Goal: Information Seeking & Learning: Learn about a topic

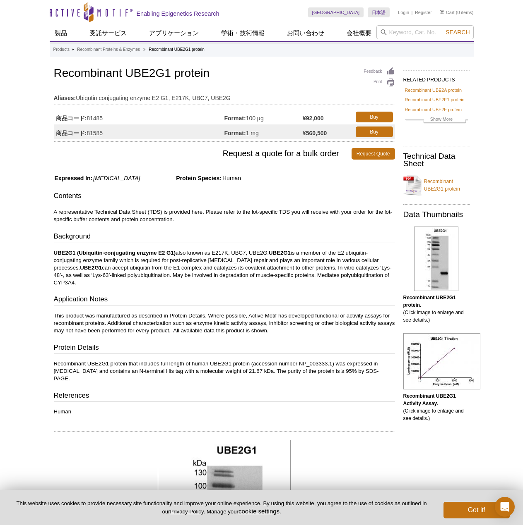
scroll to position [69, 0]
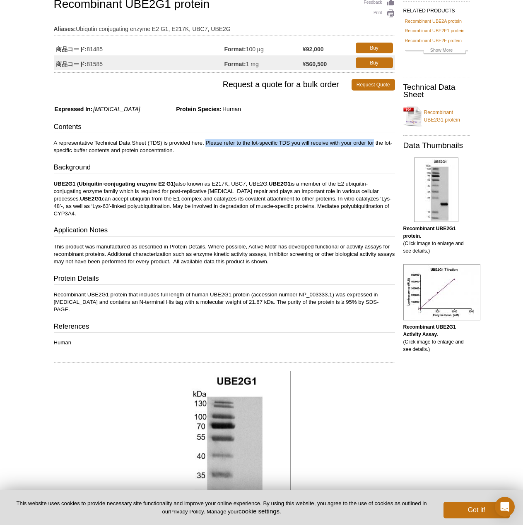
drag, startPoint x: 207, startPoint y: 141, endPoint x: 373, endPoint y: 142, distance: 166.3
click at [373, 142] on p "A representative Technical Data Sheet (TDS) is provided here. Please refer to t…" at bounding box center [224, 146] width 341 height 15
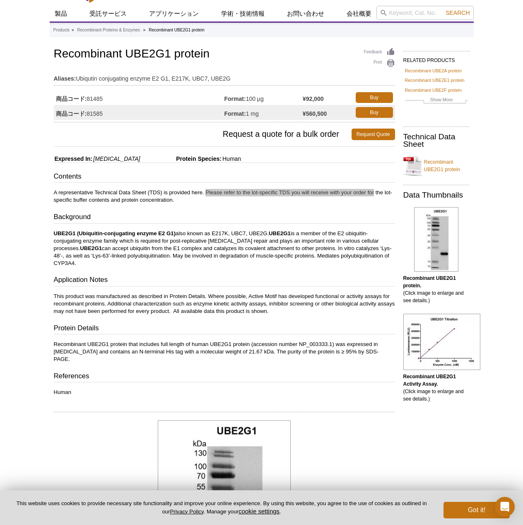
scroll to position [0, 0]
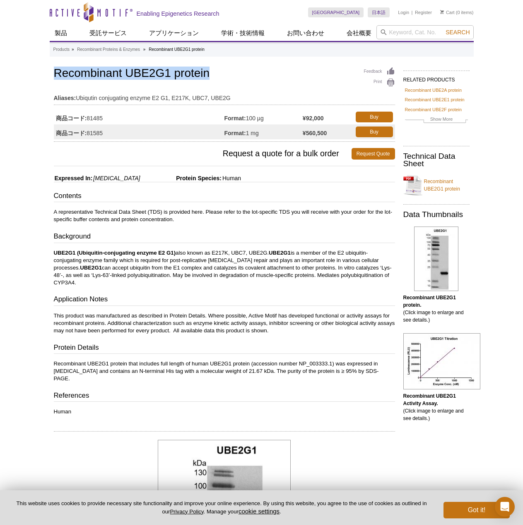
drag, startPoint x: 56, startPoint y: 75, endPoint x: 217, endPoint y: 74, distance: 161.4
click at [217, 74] on h1 "Recombinant UBE2G1 protein" at bounding box center [224, 74] width 341 height 14
copy h1 "Recombinant UBE2G1 protein"
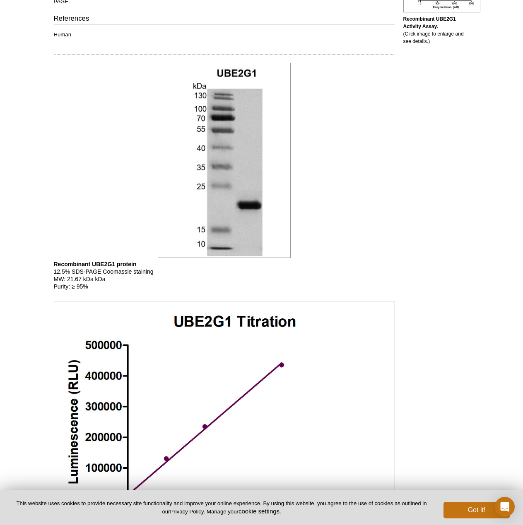
scroll to position [605, 0]
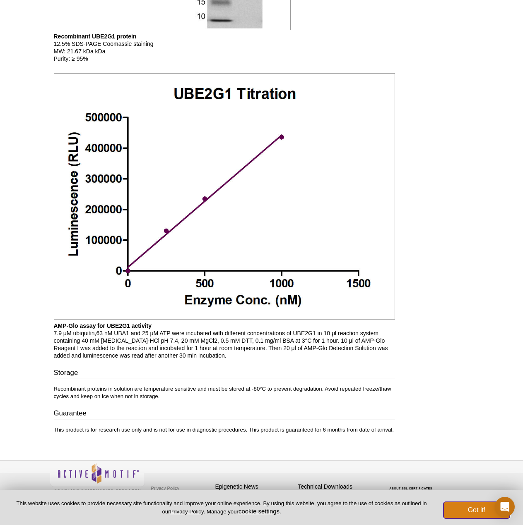
click at [473, 510] on button "Got it!" at bounding box center [476, 510] width 66 height 17
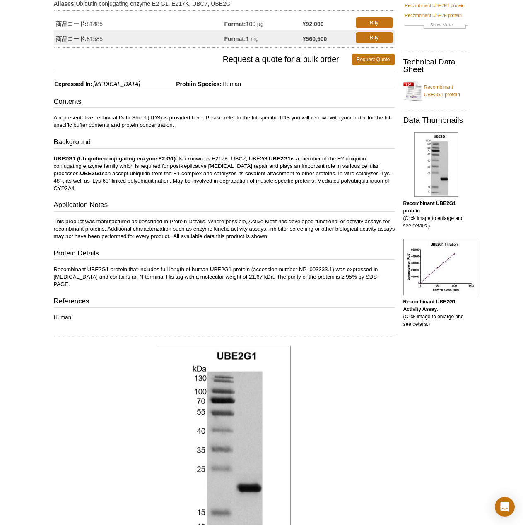
scroll to position [0, 0]
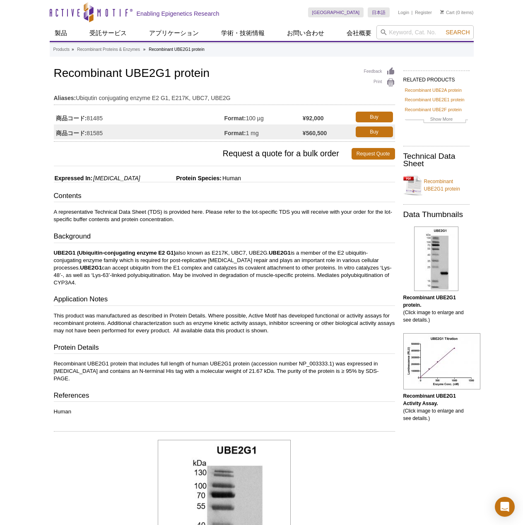
click at [100, 119] on td "商品コード: 81485" at bounding box center [139, 117] width 170 height 15
drag, startPoint x: 88, startPoint y: 117, endPoint x: 115, endPoint y: 118, distance: 26.5
click at [115, 118] on td "商品コード: 81485" at bounding box center [139, 117] width 170 height 15
copy td "81485"
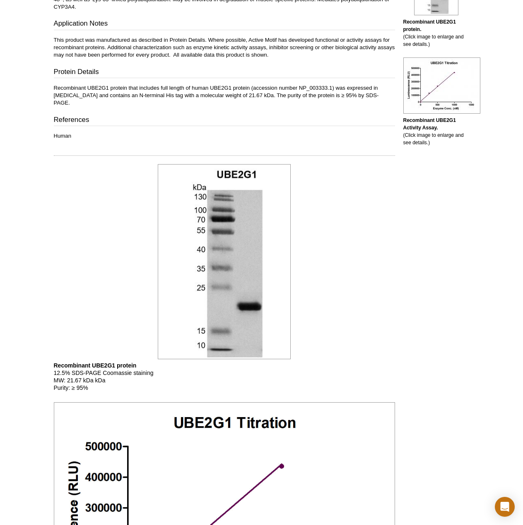
scroll to position [207, 0]
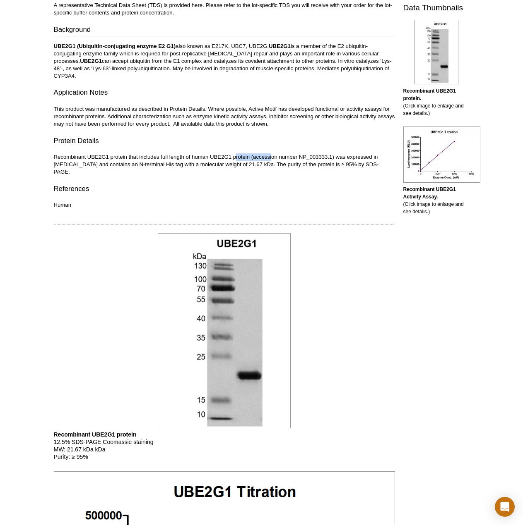
drag, startPoint x: 235, startPoint y: 157, endPoint x: 301, endPoint y: 156, distance: 65.8
click at [272, 156] on p "Recombinant UBE2G1 protein that includes full length of human UBE2G1 protein (a…" at bounding box center [224, 165] width 341 height 22
drag, startPoint x: 94, startPoint y: 164, endPoint x: 313, endPoint y: 175, distance: 218.8
click at [329, 168] on p "Recombinant UBE2G1 protein that includes full length of human UBE2G1 protein (a…" at bounding box center [224, 165] width 341 height 22
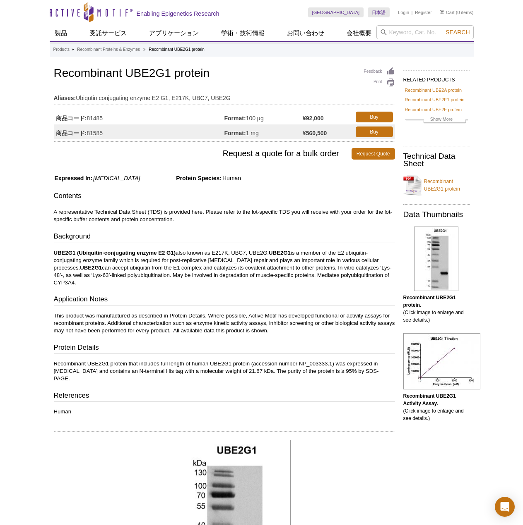
click at [90, 144] on h3 "Request a quote for a bulk order Request Quote" at bounding box center [224, 154] width 341 height 20
drag, startPoint x: 89, startPoint y: 116, endPoint x: 106, endPoint y: 116, distance: 17.4
click at [106, 116] on td "商品コード: 81485" at bounding box center [139, 117] width 170 height 15
copy td "81485"
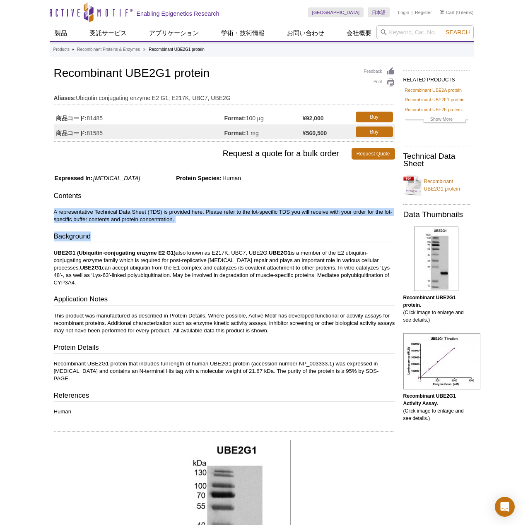
drag, startPoint x: 55, startPoint y: 213, endPoint x: 221, endPoint y: 228, distance: 167.0
click at [221, 228] on div "Contents A representative Technical Data Sheet (TDS) is provided here. Please r…" at bounding box center [224, 303] width 341 height 225
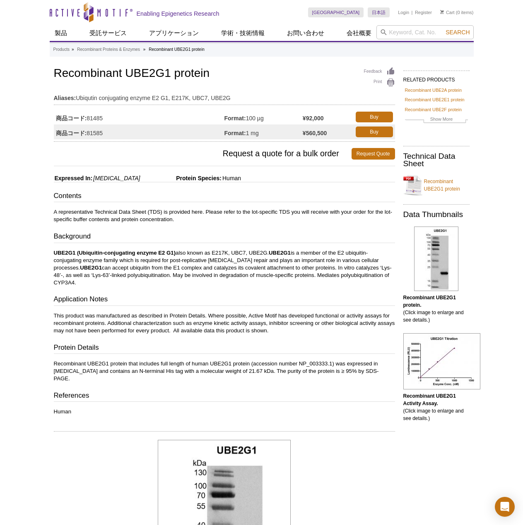
drag, startPoint x: 55, startPoint y: 254, endPoint x: 301, endPoint y: 286, distance: 247.4
click at [301, 286] on p "UBE2G1 (Ubiquitin-conjugating enzyme E2 G1) also known as E217K, UBC7, UBE2G. U…" at bounding box center [224, 268] width 341 height 37
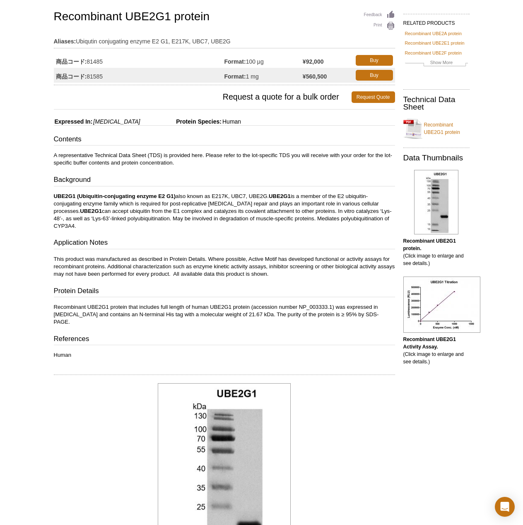
scroll to position [138, 0]
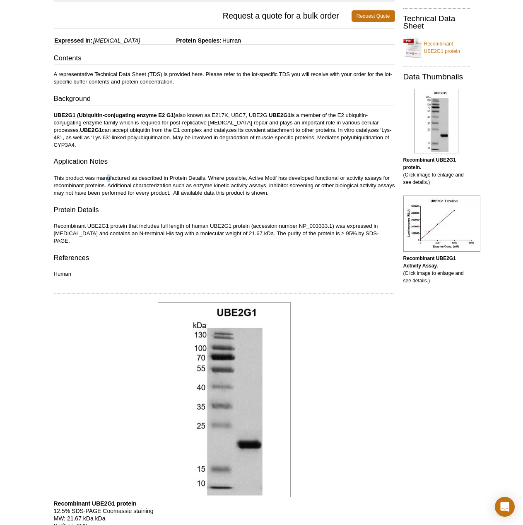
click at [110, 178] on p "This product was manufactured as described in Protein Details. Where possible, …" at bounding box center [224, 186] width 341 height 22
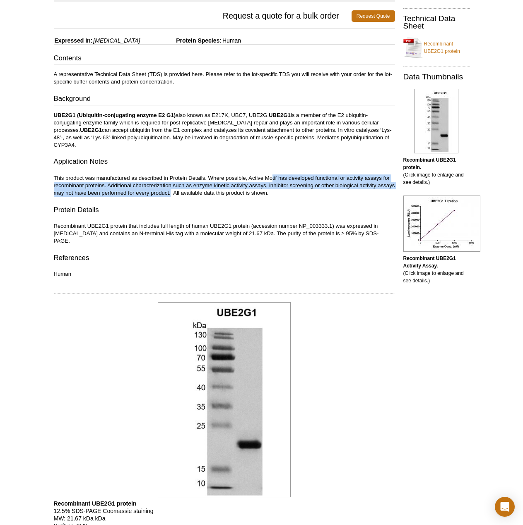
drag, startPoint x: 271, startPoint y: 178, endPoint x: 188, endPoint y: 195, distance: 84.6
click at [188, 195] on p "This product was manufactured as described in Protein Details. Where possible, …" at bounding box center [224, 186] width 341 height 22
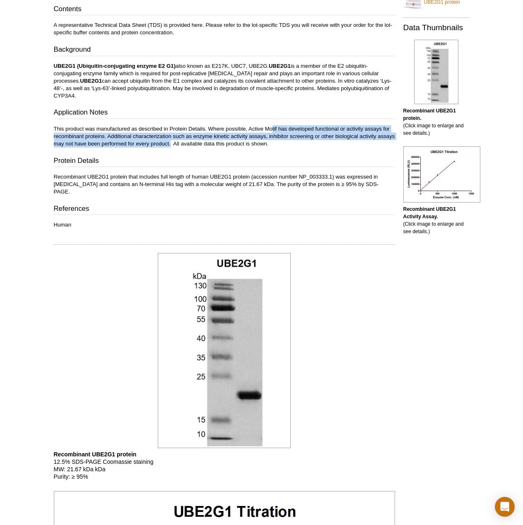
scroll to position [207, 0]
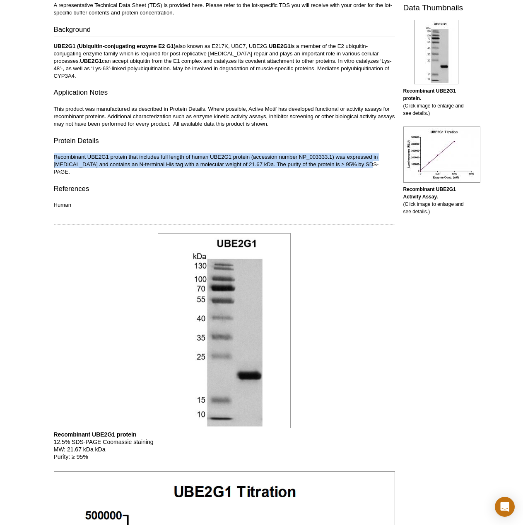
drag, startPoint x: 55, startPoint y: 157, endPoint x: 369, endPoint y: 166, distance: 313.8
click at [369, 166] on p "Recombinant UBE2G1 protein that includes full length of human UBE2G1 protein (a…" at bounding box center [224, 165] width 341 height 22
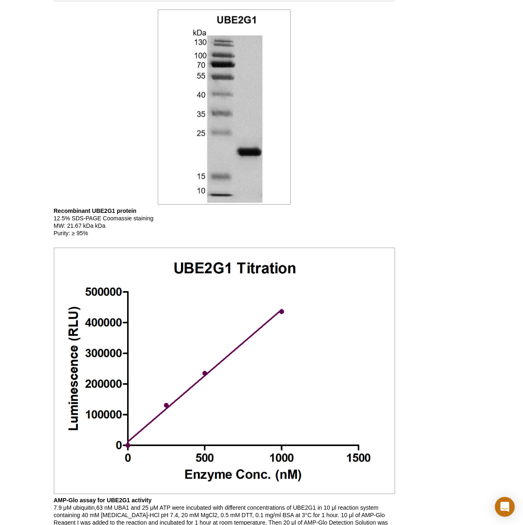
scroll to position [483, 0]
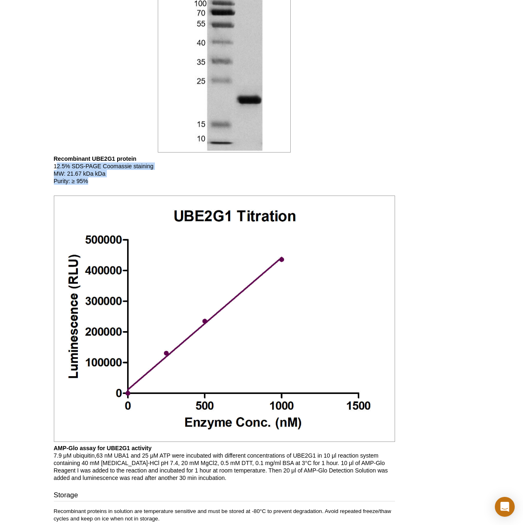
drag, startPoint x: 56, startPoint y: 158, endPoint x: 120, endPoint y: 174, distance: 66.0
click at [120, 174] on p "Recombinant UBE2G1 protein 12.5% SDS-PAGE Coomassie staining MW: 21.67 kDa kDa …" at bounding box center [224, 170] width 341 height 30
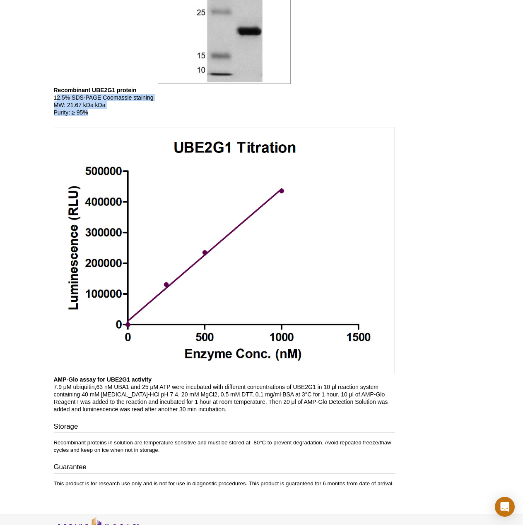
scroll to position [605, 0]
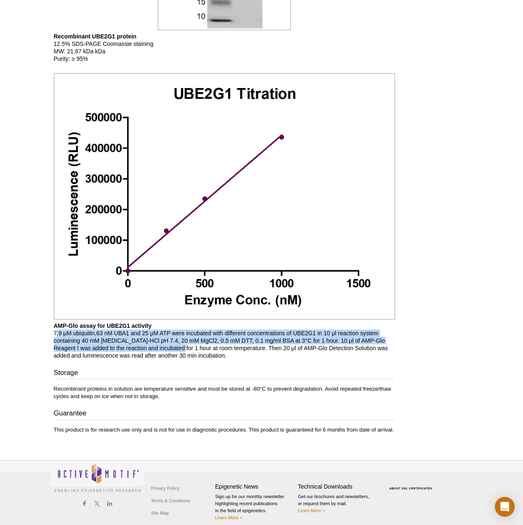
drag, startPoint x: 58, startPoint y: 326, endPoint x: 173, endPoint y: 341, distance: 116.0
click at [173, 341] on p "AMP-Glo assay for UBE2G1 activity 7.9 μM ubiquitin,63 nM UBA1 and 25 μM ATP wer…" at bounding box center [224, 340] width 341 height 37
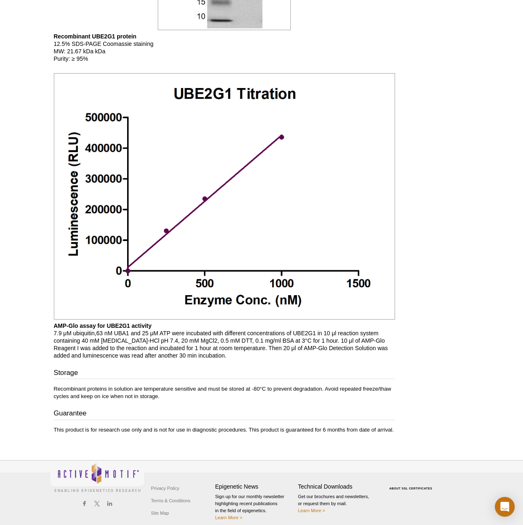
click at [173, 337] on p "AMP-Glo assay for UBE2G1 activity 7.9 μM ubiquitin,63 nM UBA1 and 25 μM ATP wer…" at bounding box center [224, 340] width 341 height 37
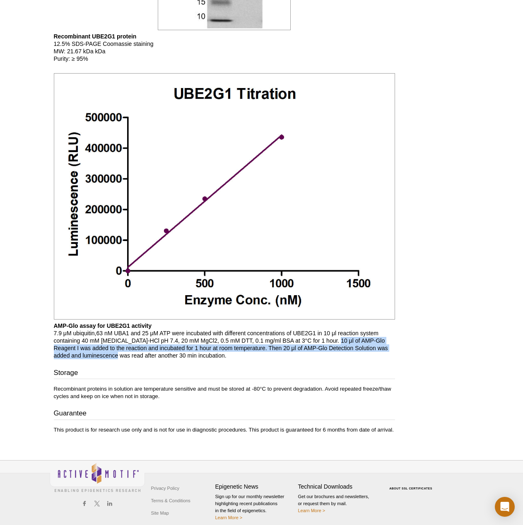
drag, startPoint x: 326, startPoint y: 332, endPoint x: 116, endPoint y: 348, distance: 210.8
click at [116, 348] on p "AMP-Glo assay for UBE2G1 activity 7.9 μM ubiquitin,63 nM UBA1 and 25 μM ATP wer…" at bounding box center [224, 340] width 341 height 37
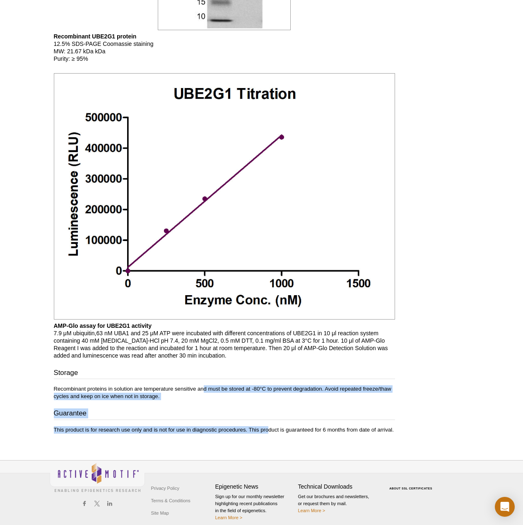
drag, startPoint x: 205, startPoint y: 381, endPoint x: 268, endPoint y: 426, distance: 77.2
click at [268, 426] on div "Storage Recombinant proteins in solution are temperature sensitive and must be …" at bounding box center [224, 401] width 341 height 66
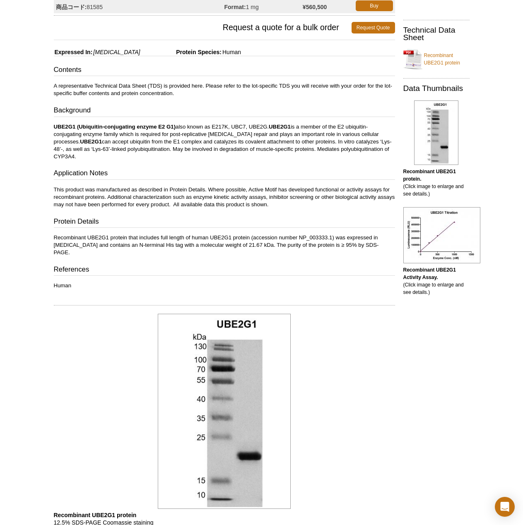
scroll to position [122, 0]
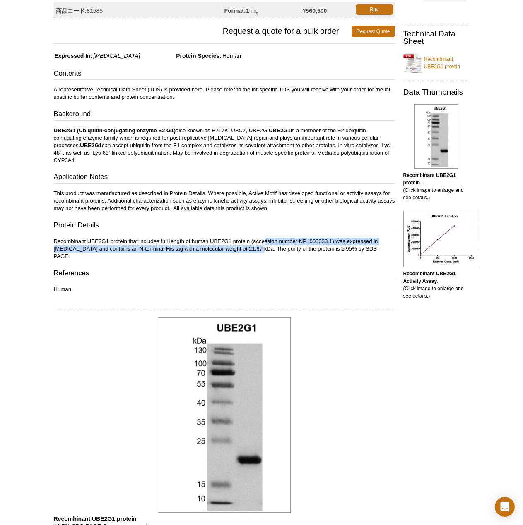
drag, startPoint x: 264, startPoint y: 243, endPoint x: 237, endPoint y: 251, distance: 28.5
click at [237, 251] on p "Recombinant UBE2G1 protein that includes full length of human UBE2G1 protein (a…" at bounding box center [224, 249] width 341 height 22
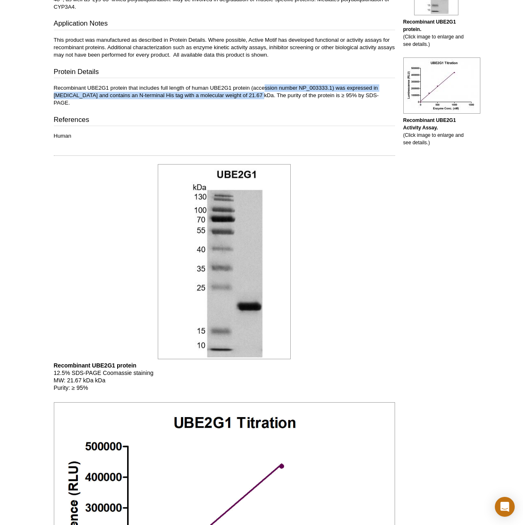
scroll to position [552, 0]
